Goal: Check status: Check status

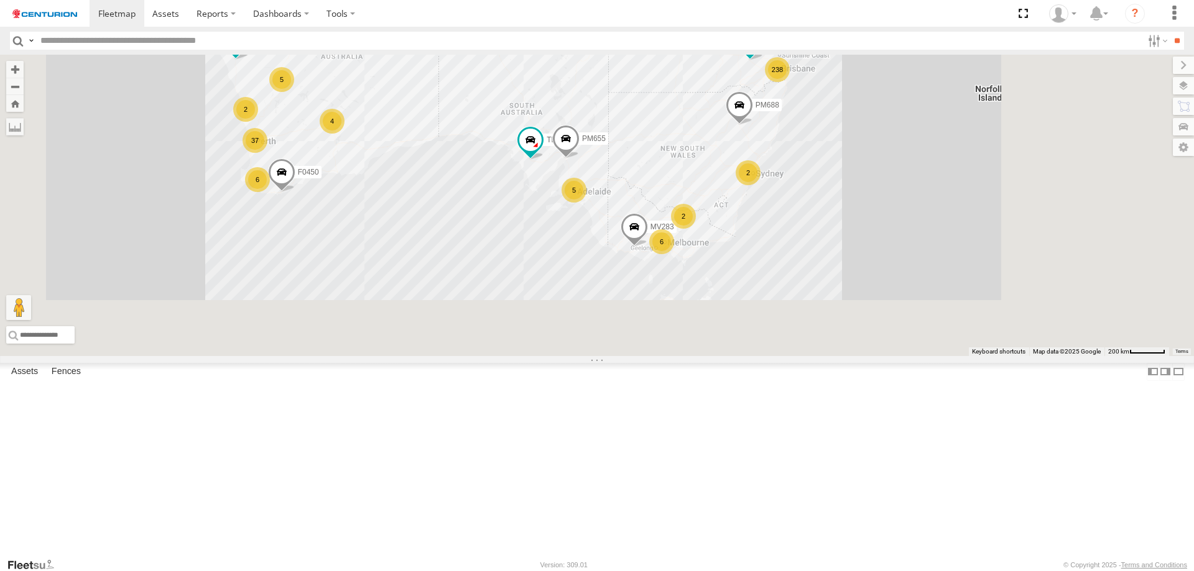
drag, startPoint x: 902, startPoint y: 437, endPoint x: 798, endPoint y: 266, distance: 200.6
click at [798, 266] on div "238 145 37 30 F0509 F0450 95 3 38 3 TL283 27 2 MV283 4 5 5 F0491 5 5 3 2 6 PM68…" at bounding box center [597, 206] width 1194 height 302
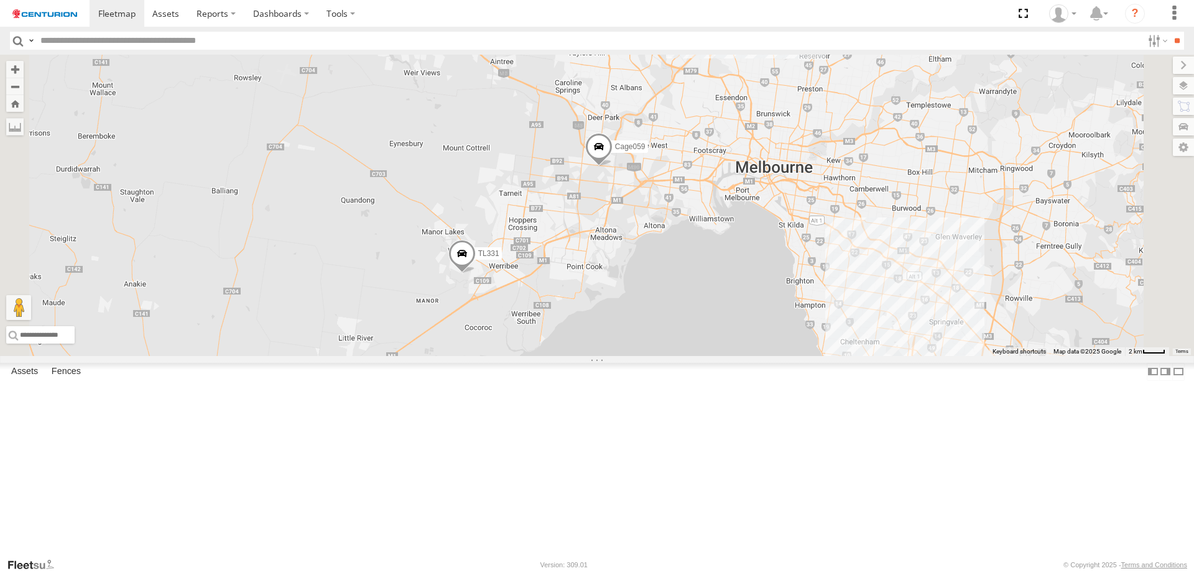
drag, startPoint x: 762, startPoint y: 292, endPoint x: 762, endPoint y: 323, distance: 31.7
click at [762, 323] on div "F0509 F0450 TL283 MV283 F0491 PM688 FT724 TL287 PM655 Cage101 F0403 D0549 Cage1…" at bounding box center [597, 206] width 1194 height 302
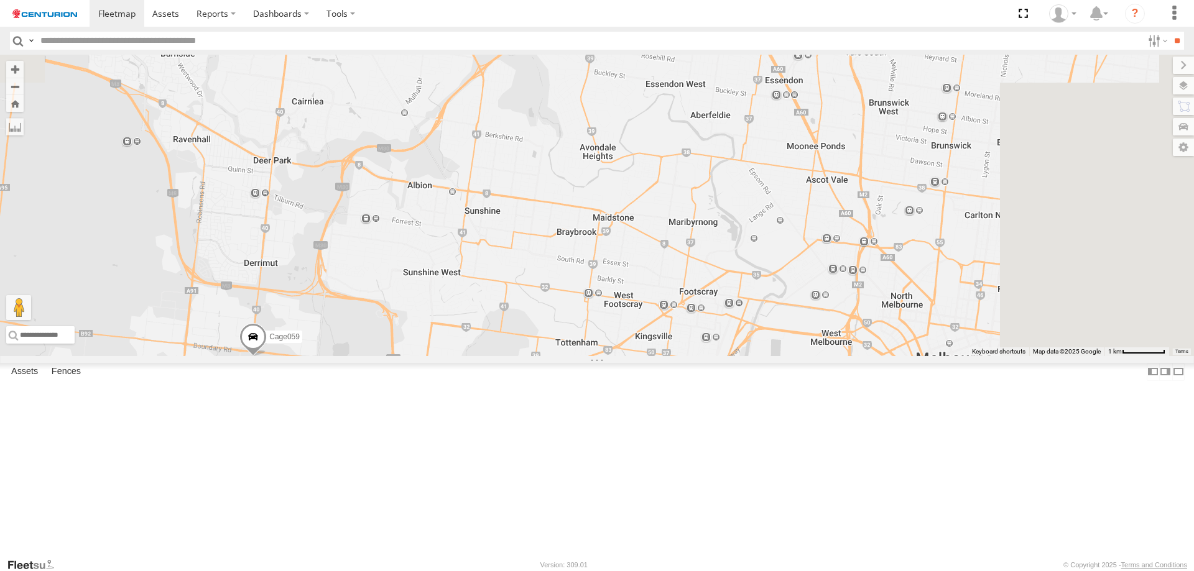
drag, startPoint x: 931, startPoint y: 247, endPoint x: 800, endPoint y: 451, distance: 242.2
click at [800, 356] on div "F0509 F0450 TL283 MV283 F0491 PM688 FT724 TL287 PM655 Cage101 F0403 D0549 Cage1…" at bounding box center [597, 206] width 1194 height 302
